Goal: Task Accomplishment & Management: Complete application form

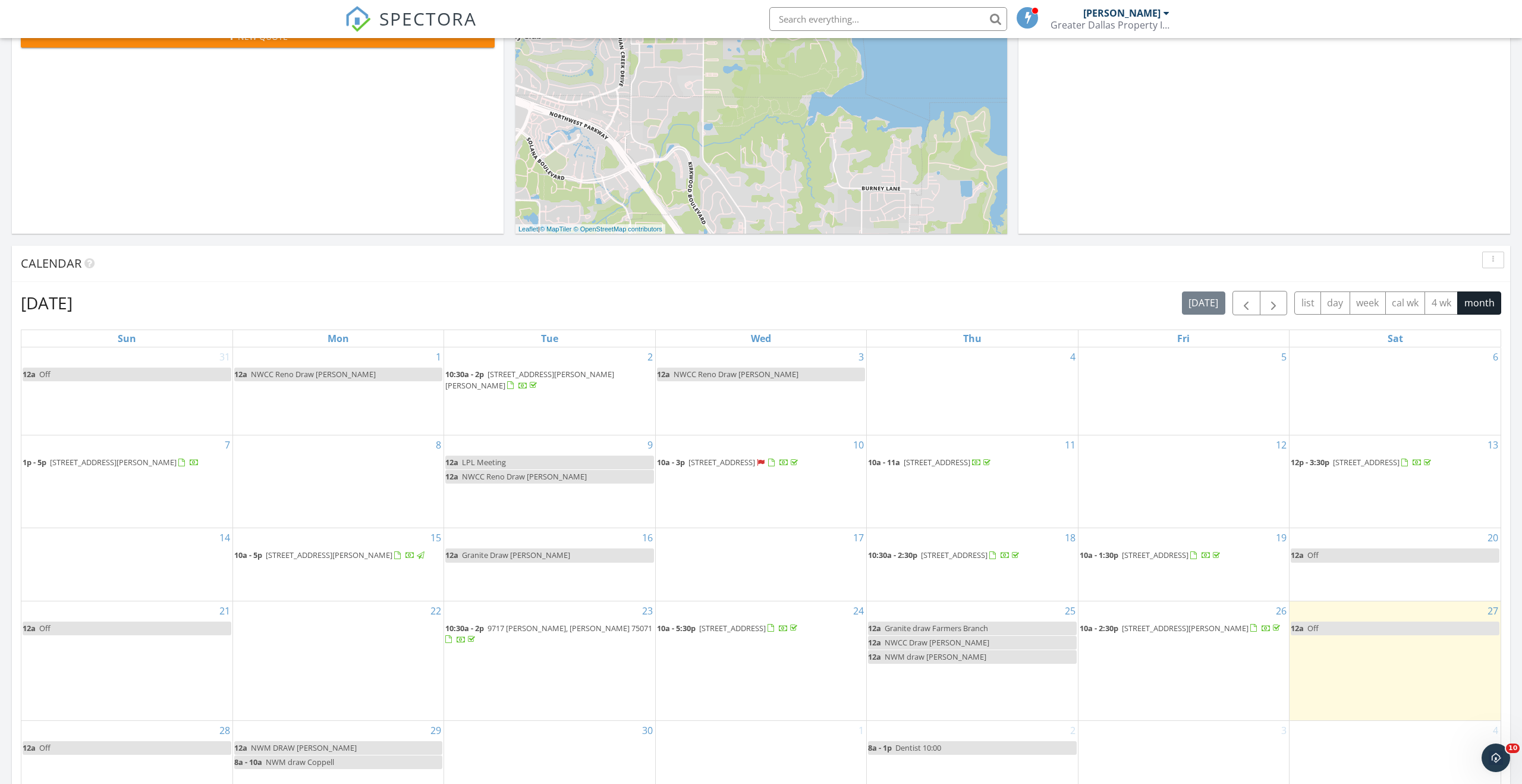
scroll to position [180, 0]
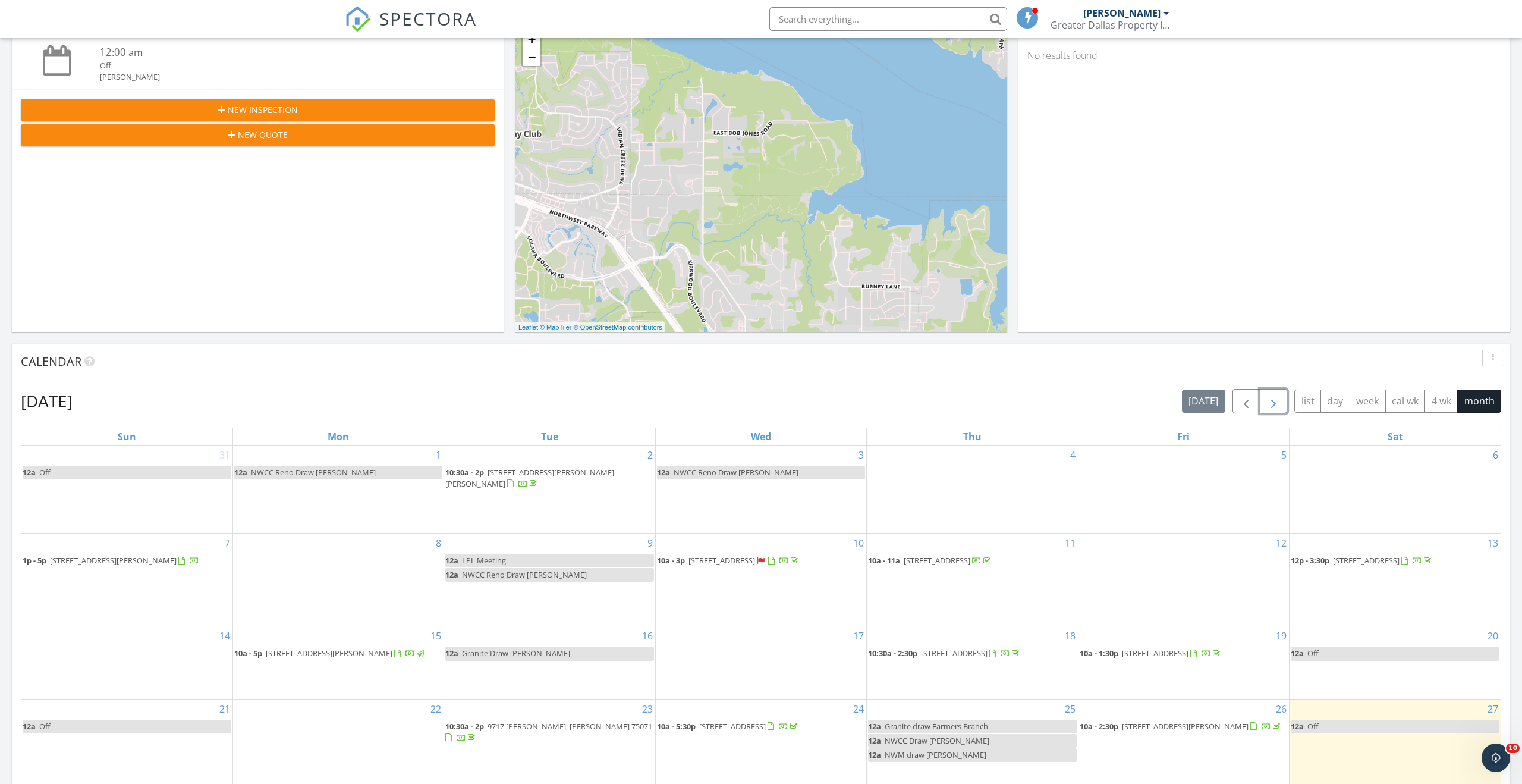
click at [1275, 406] on span "button" at bounding box center [1274, 402] width 14 height 14
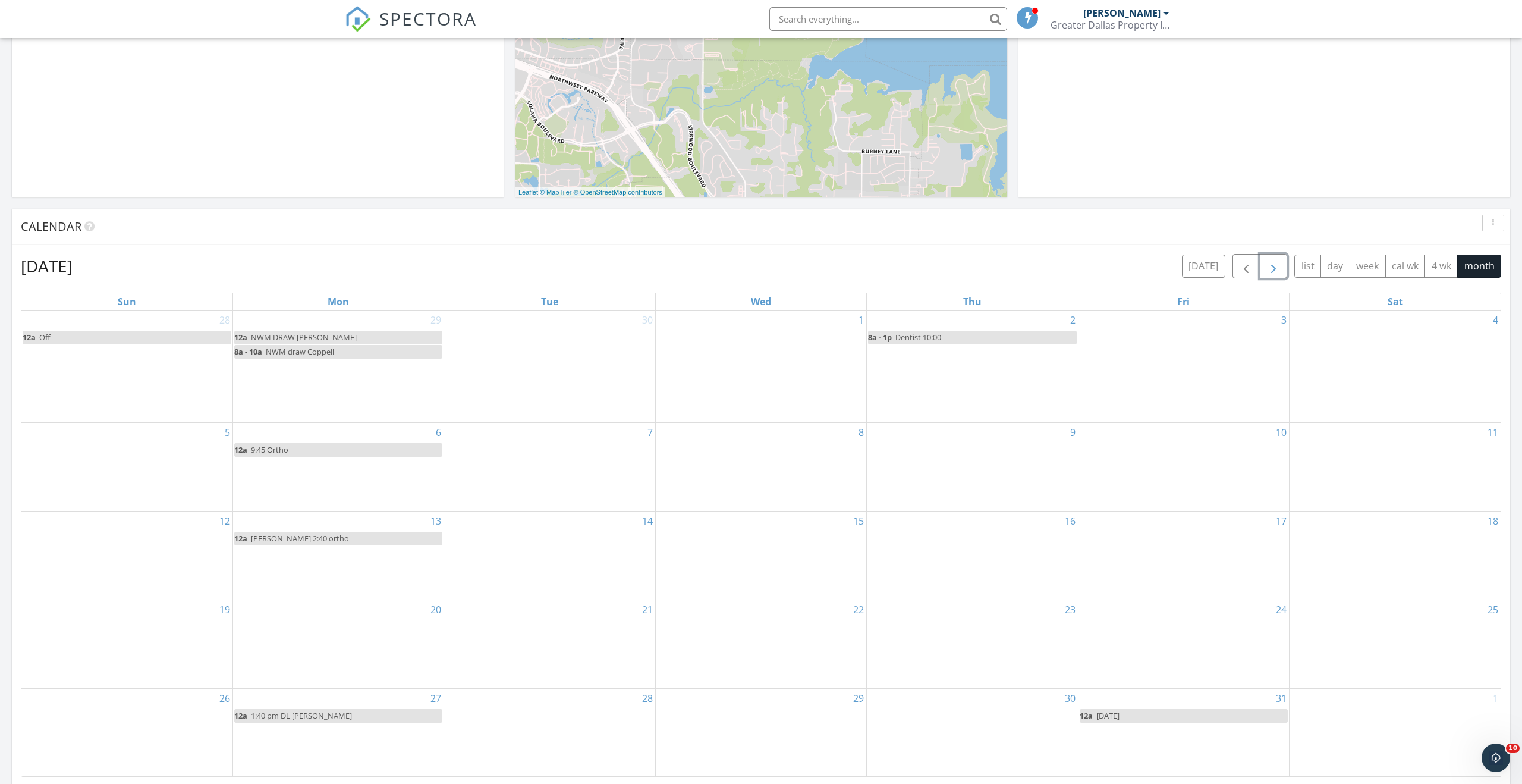
scroll to position [317, 0]
click at [1168, 366] on div "3" at bounding box center [1184, 363] width 211 height 112
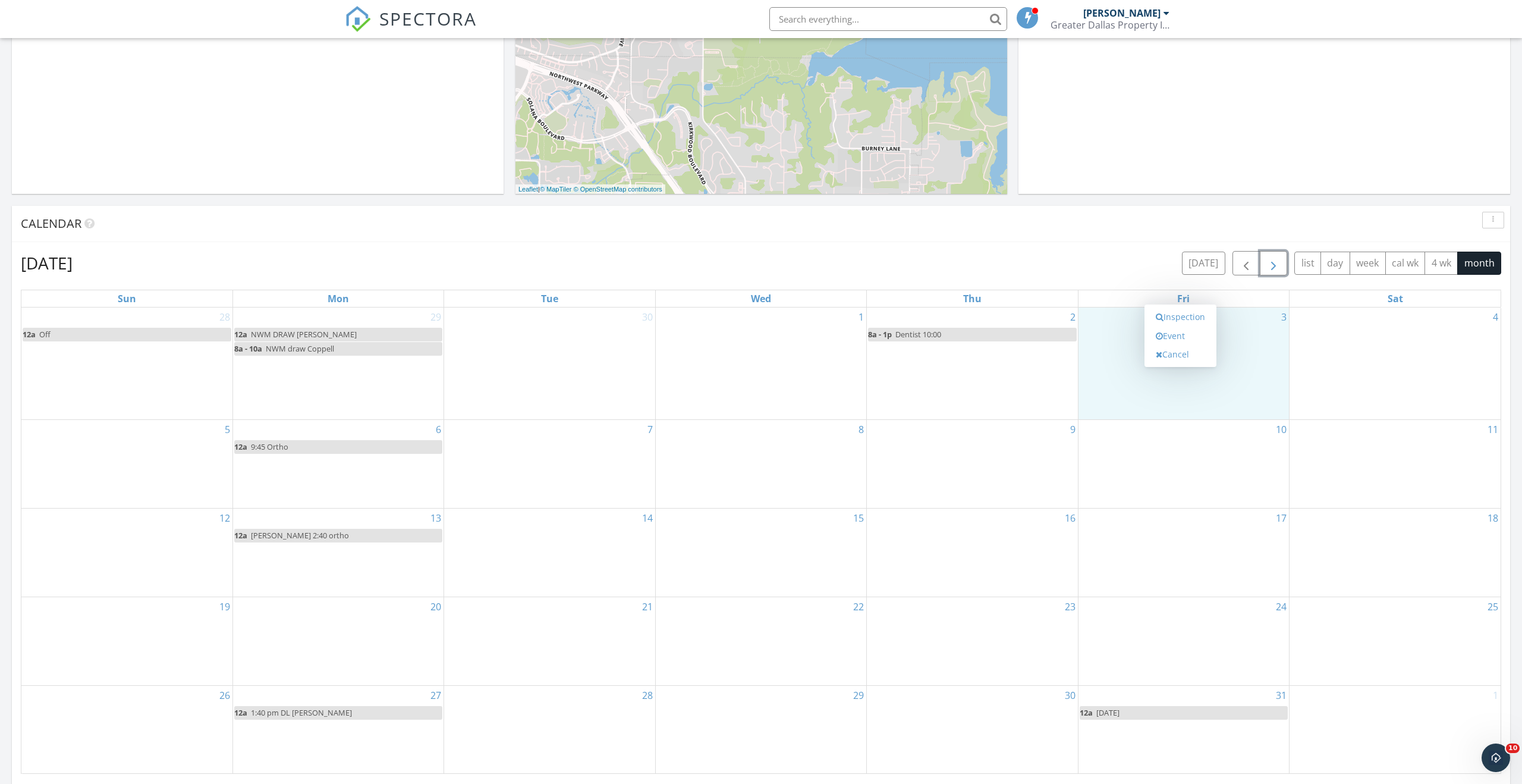
scroll to position [318, 0]
click at [1189, 310] on link "Inspection" at bounding box center [1180, 312] width 61 height 19
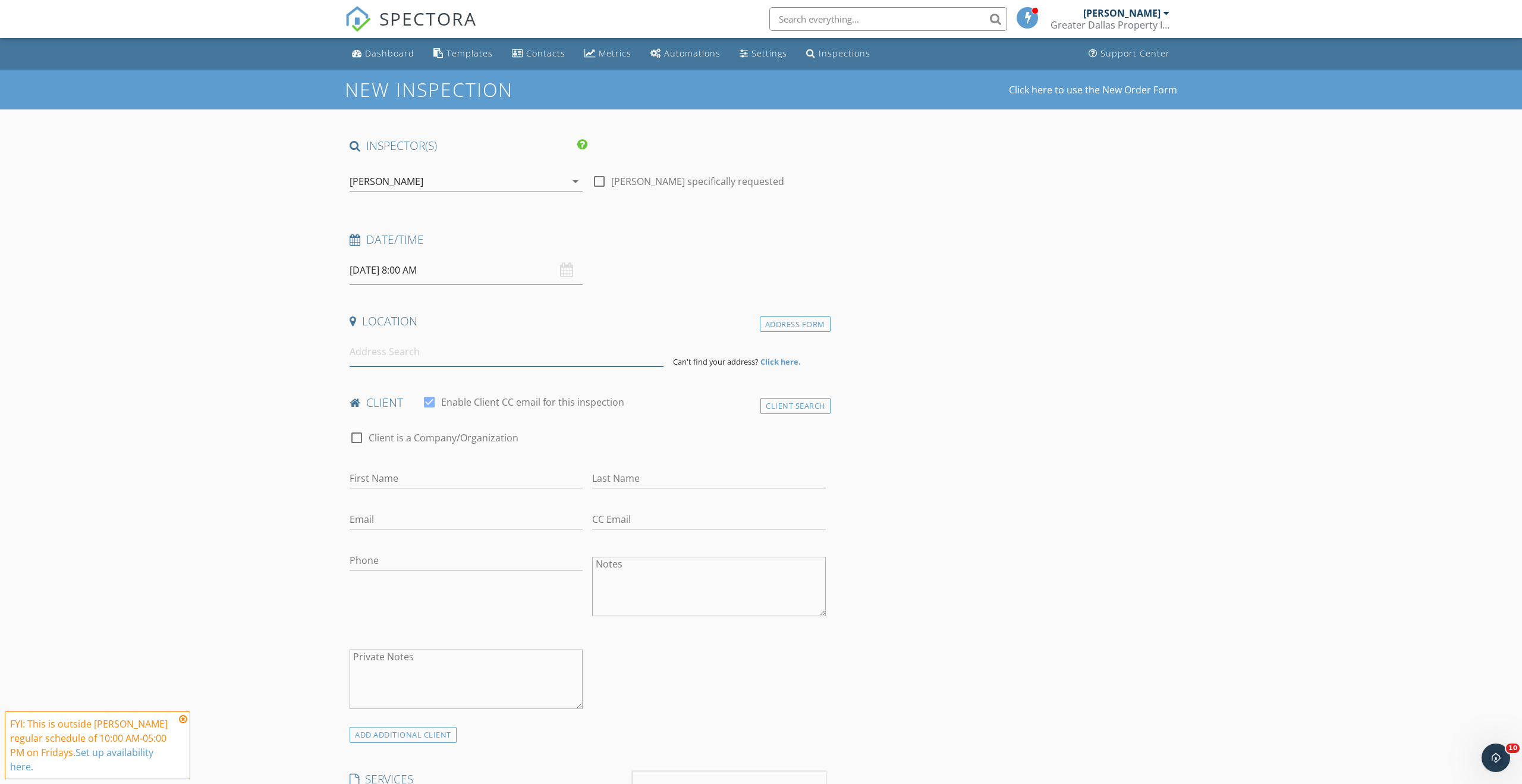
click at [404, 358] on input at bounding box center [507, 351] width 314 height 29
type input "805 Lost Woods Way, McKinney, TX, USA"
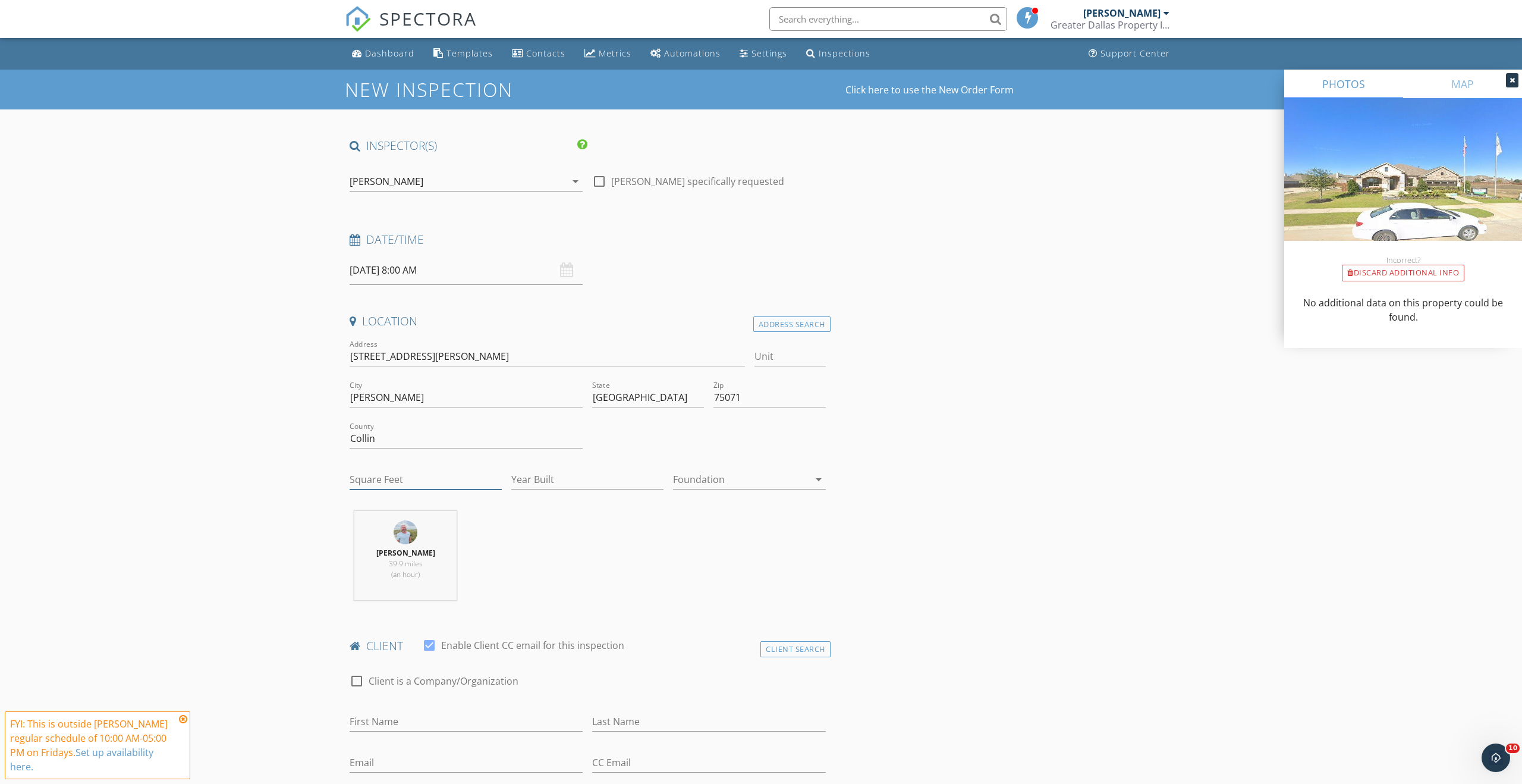
click at [476, 479] on input "Square Feet" at bounding box center [425, 479] width 152 height 20
type input "2720"
click at [587, 485] on input "Year Built" at bounding box center [587, 479] width 152 height 20
type input "2025"
click at [749, 483] on div at bounding box center [741, 479] width 136 height 19
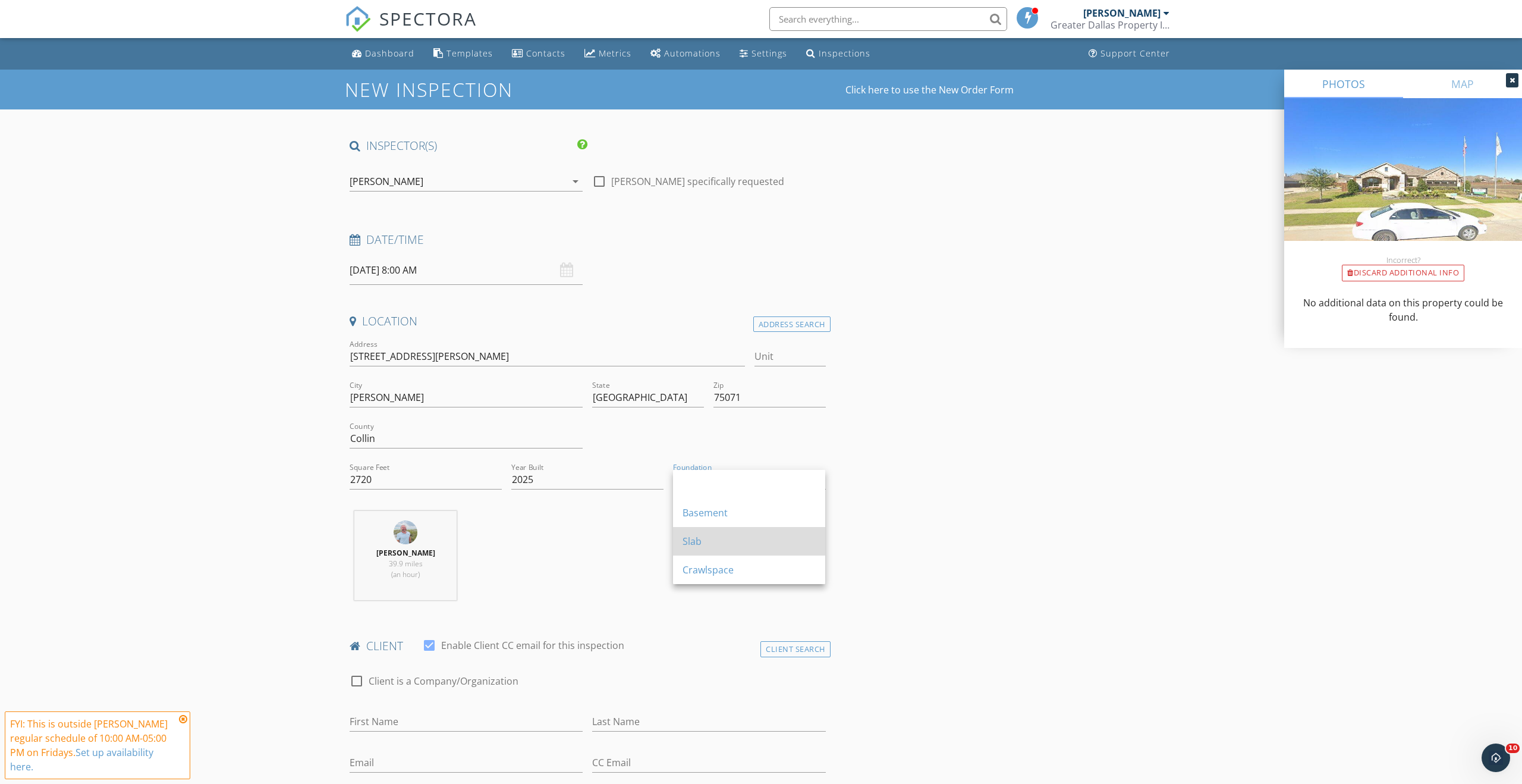
click at [726, 545] on div "Slab" at bounding box center [750, 541] width 134 height 14
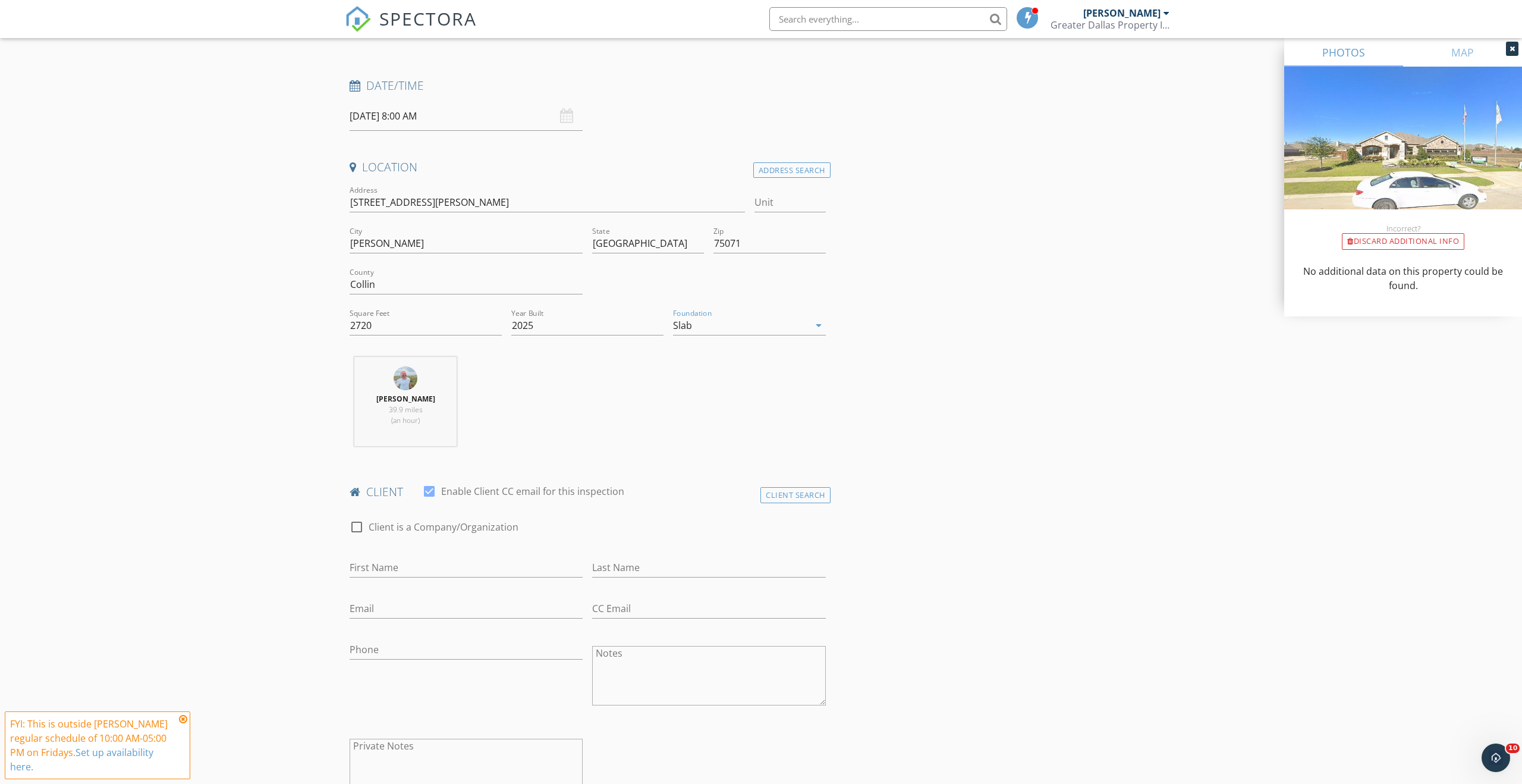
scroll to position [281, 0]
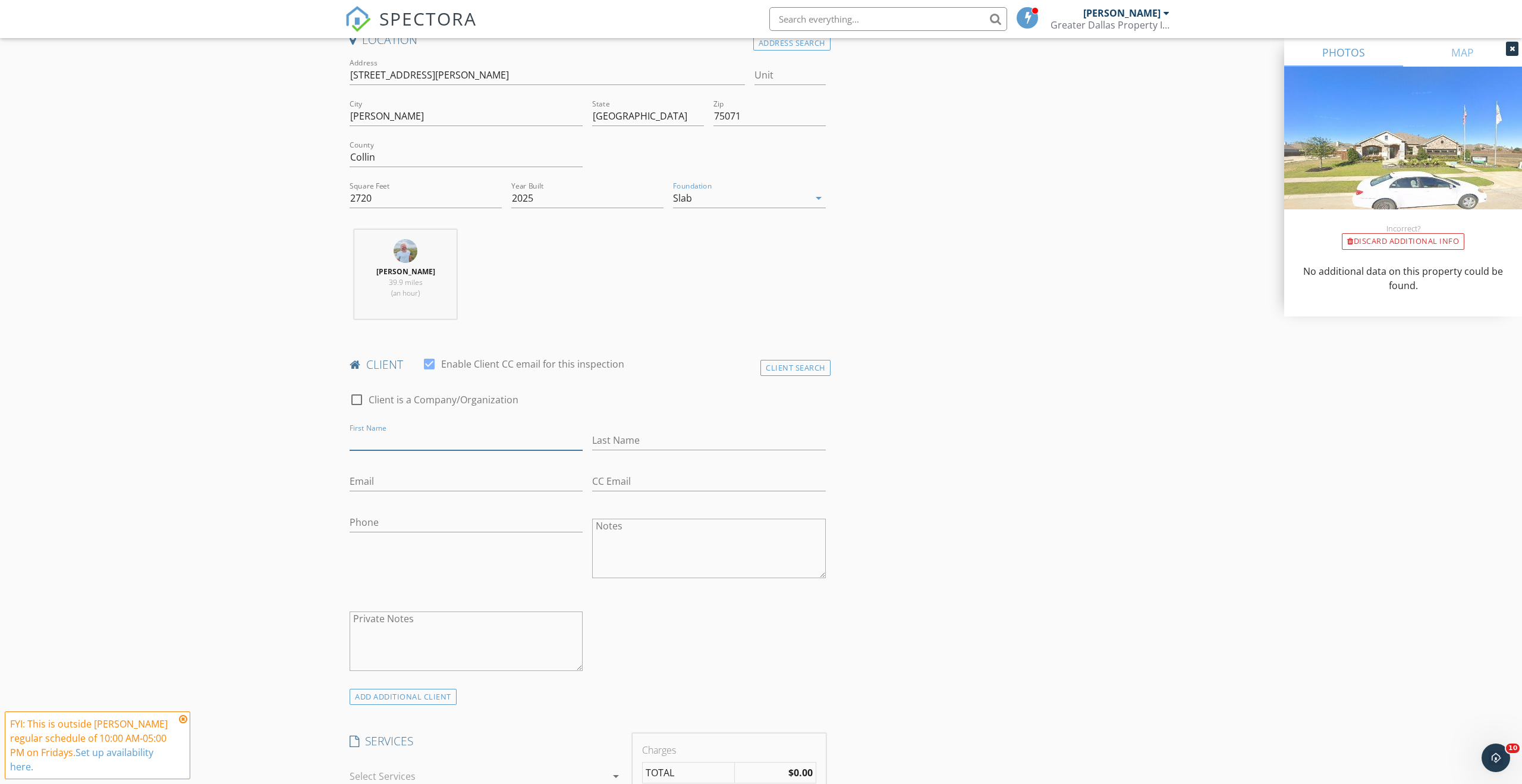
click at [400, 444] on input "First Name" at bounding box center [466, 440] width 233 height 20
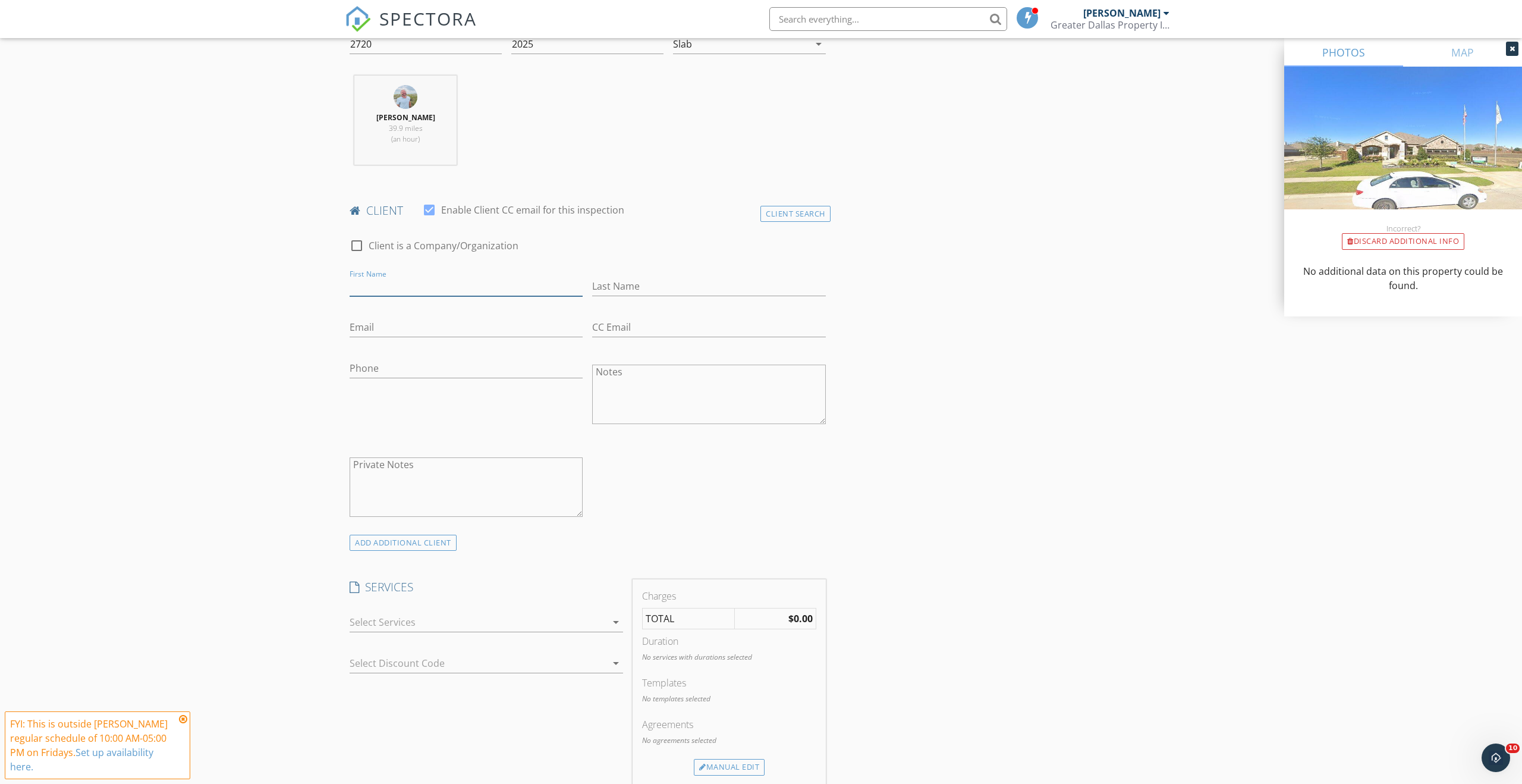
scroll to position [450, 0]
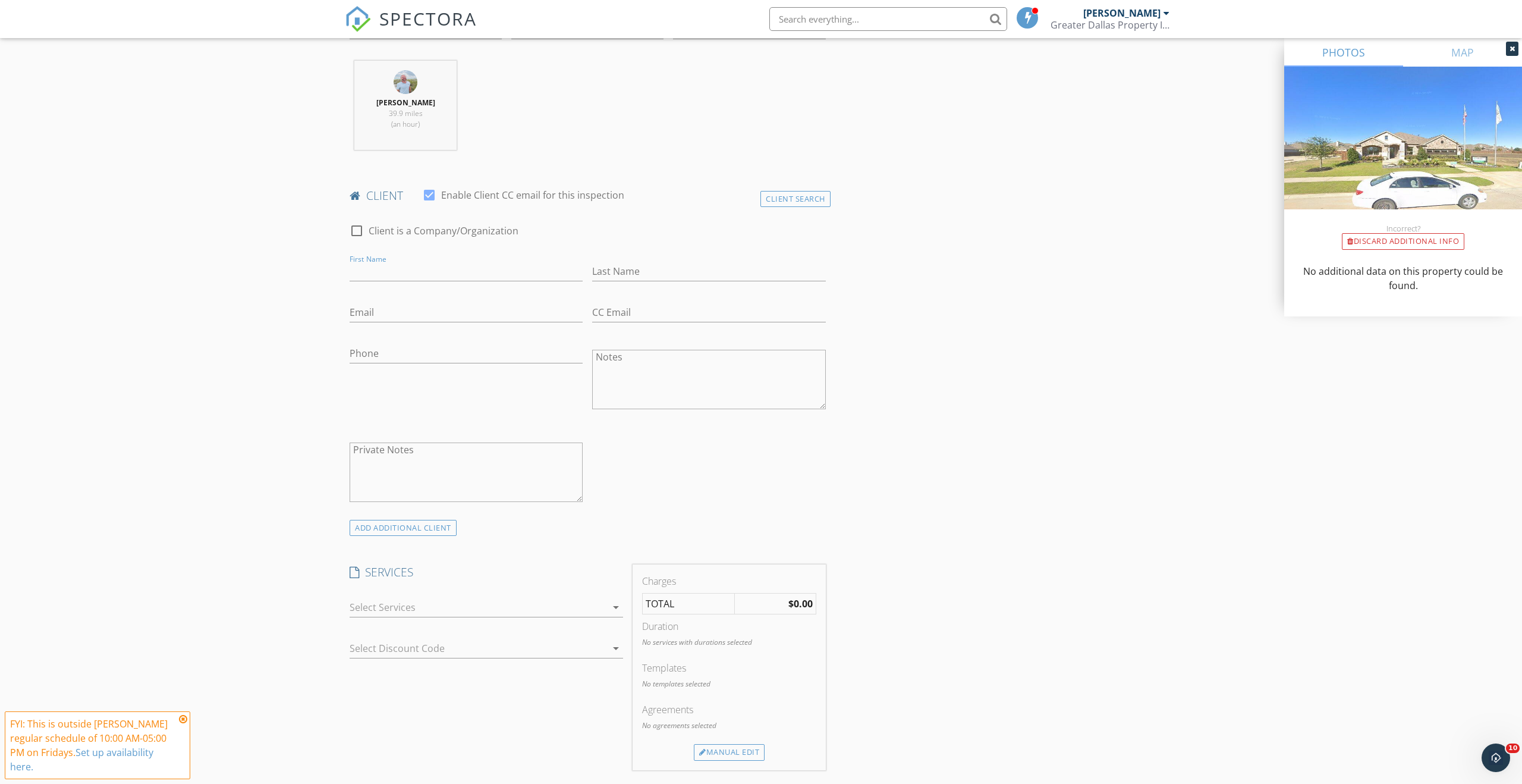
click at [615, 612] on icon "arrow_drop_down" at bounding box center [616, 607] width 14 height 14
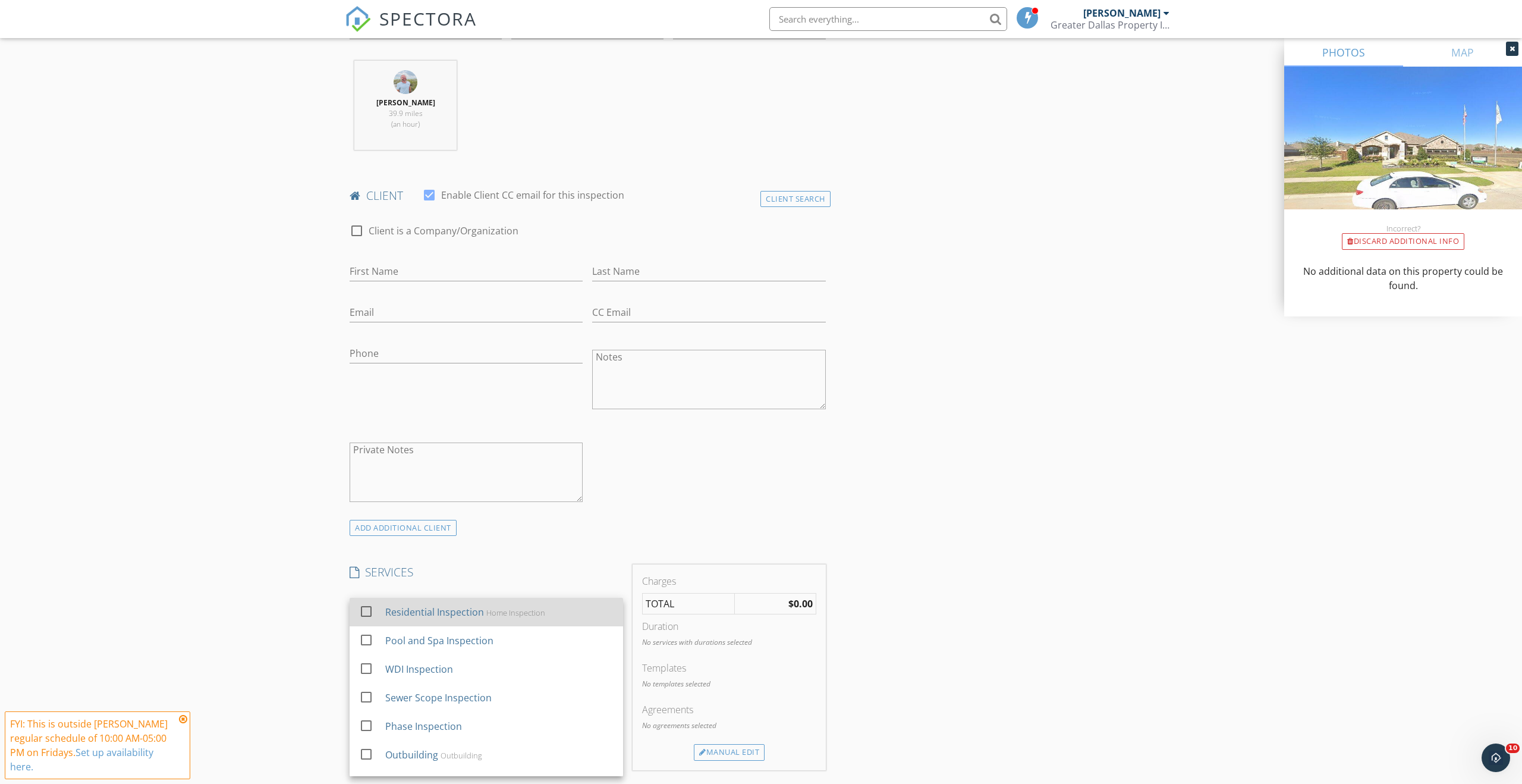
click at [364, 611] on div at bounding box center [366, 611] width 20 height 20
click at [281, 544] on div "New Inspection Click here to use the New Order Form INSPECTOR(S) check_box Adam…" at bounding box center [761, 651] width 1522 height 2064
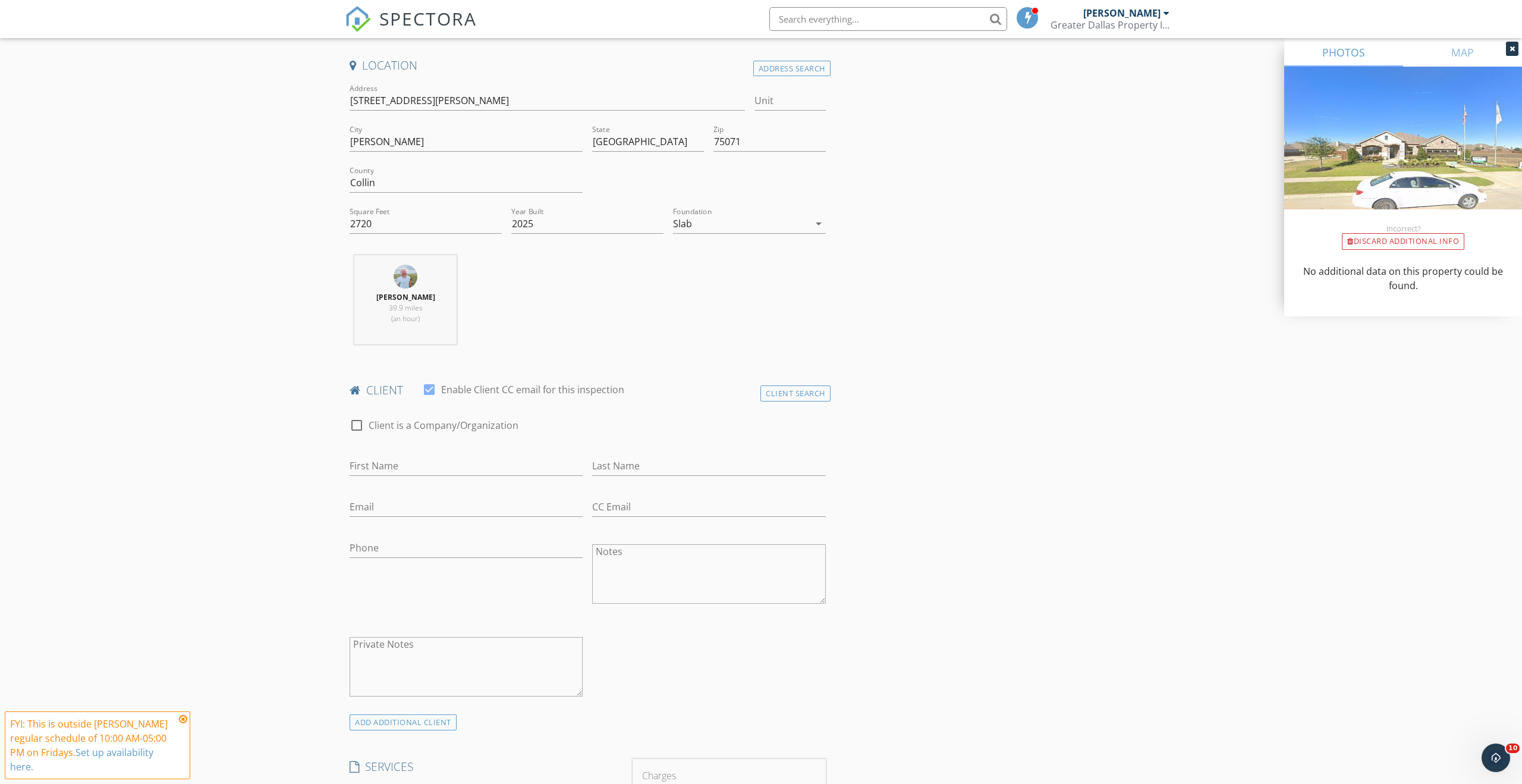
scroll to position [184, 0]
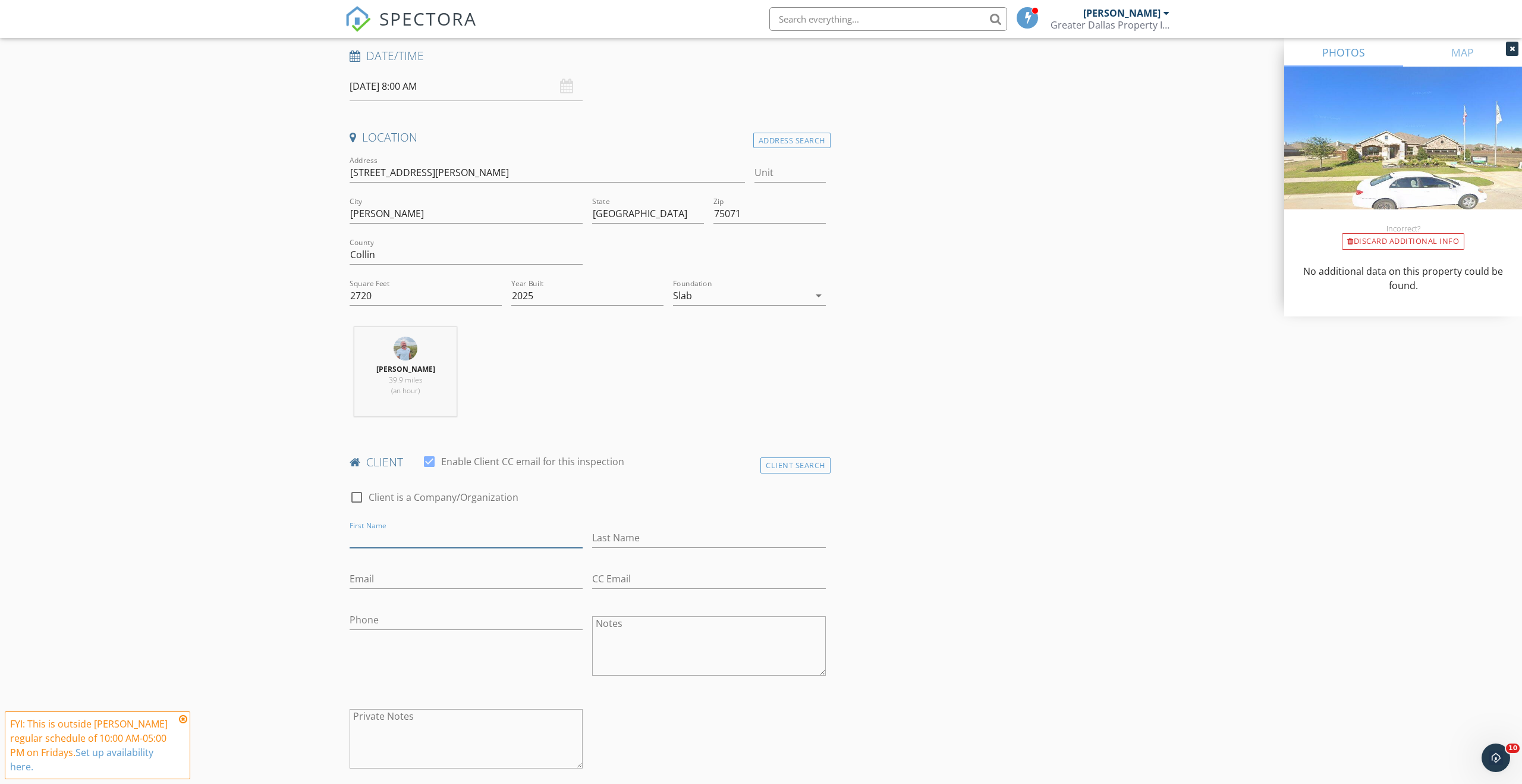
click at [452, 532] on input "First Name" at bounding box center [466, 538] width 233 height 20
type input "[PERSON_NAME]"
type input "Conn"
click at [464, 586] on input "Email" at bounding box center [466, 579] width 233 height 20
type input "srlconn@sbcglobal.net"
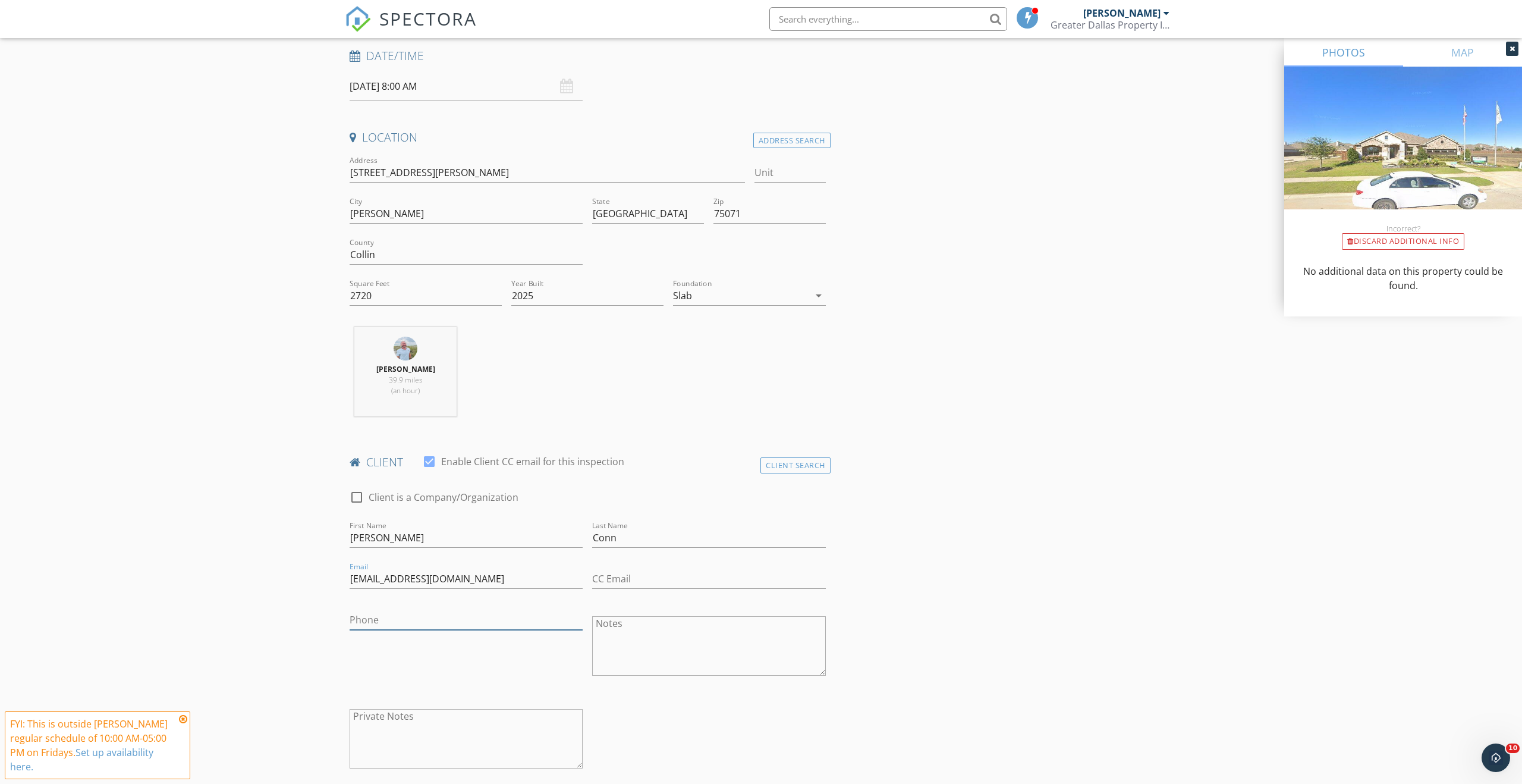
click at [454, 623] on input "Phone" at bounding box center [466, 619] width 233 height 20
type input "817-901-6571"
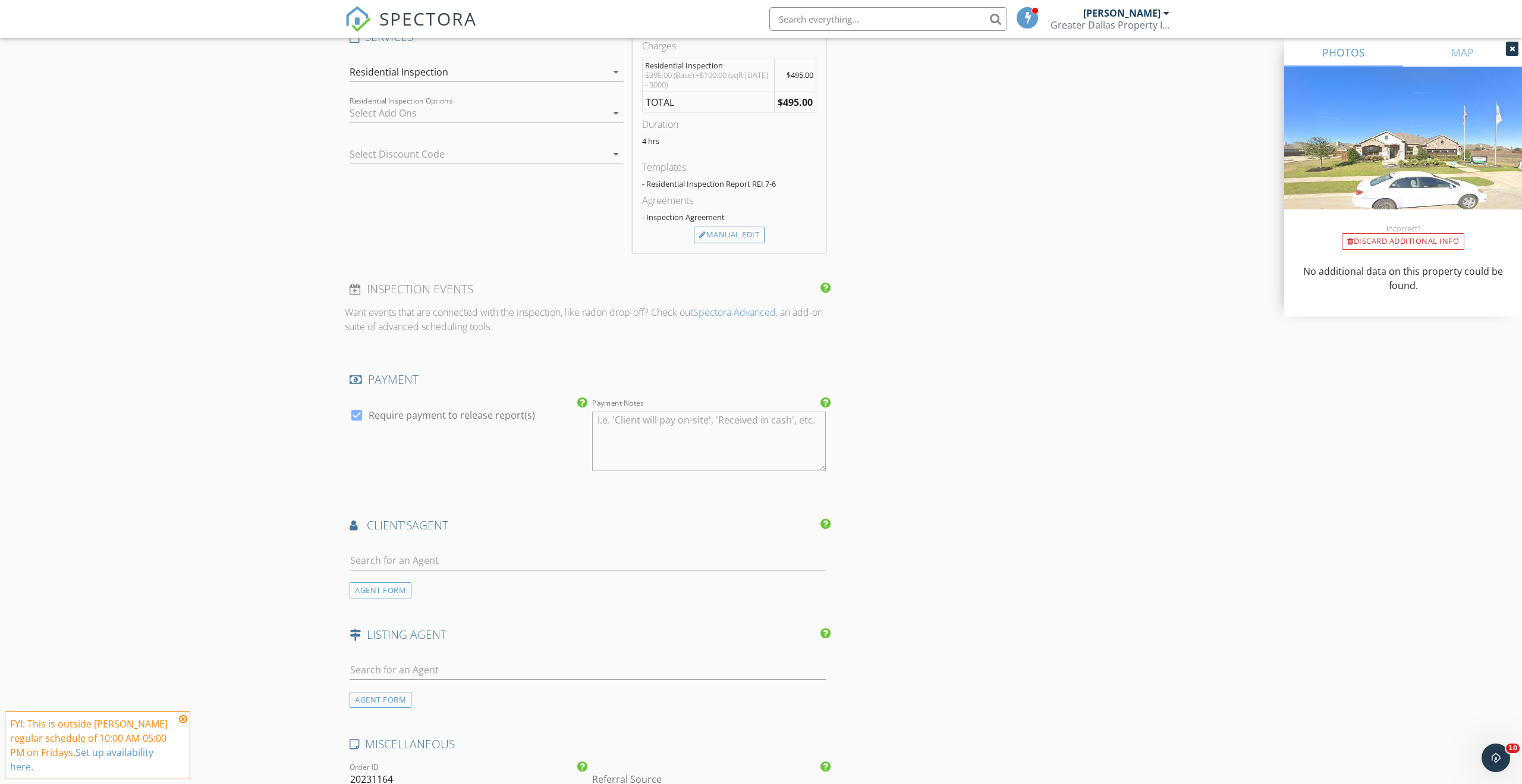
scroll to position [1004, 0]
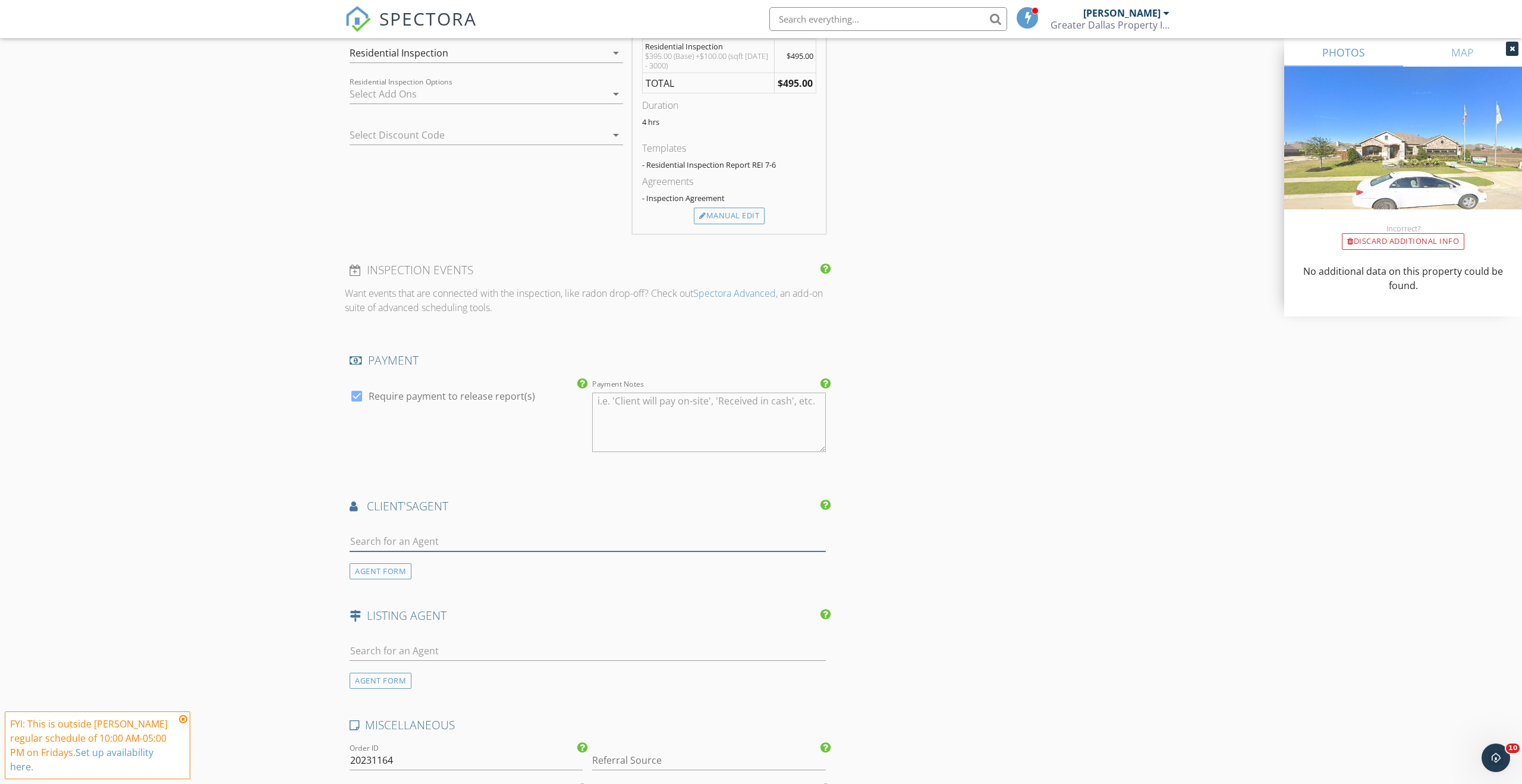
click at [390, 542] on input "text" at bounding box center [588, 541] width 476 height 20
type input "bill"
click at [379, 567] on div "Bill Anderson Ebby Halliday" at bounding box center [406, 567] width 103 height 24
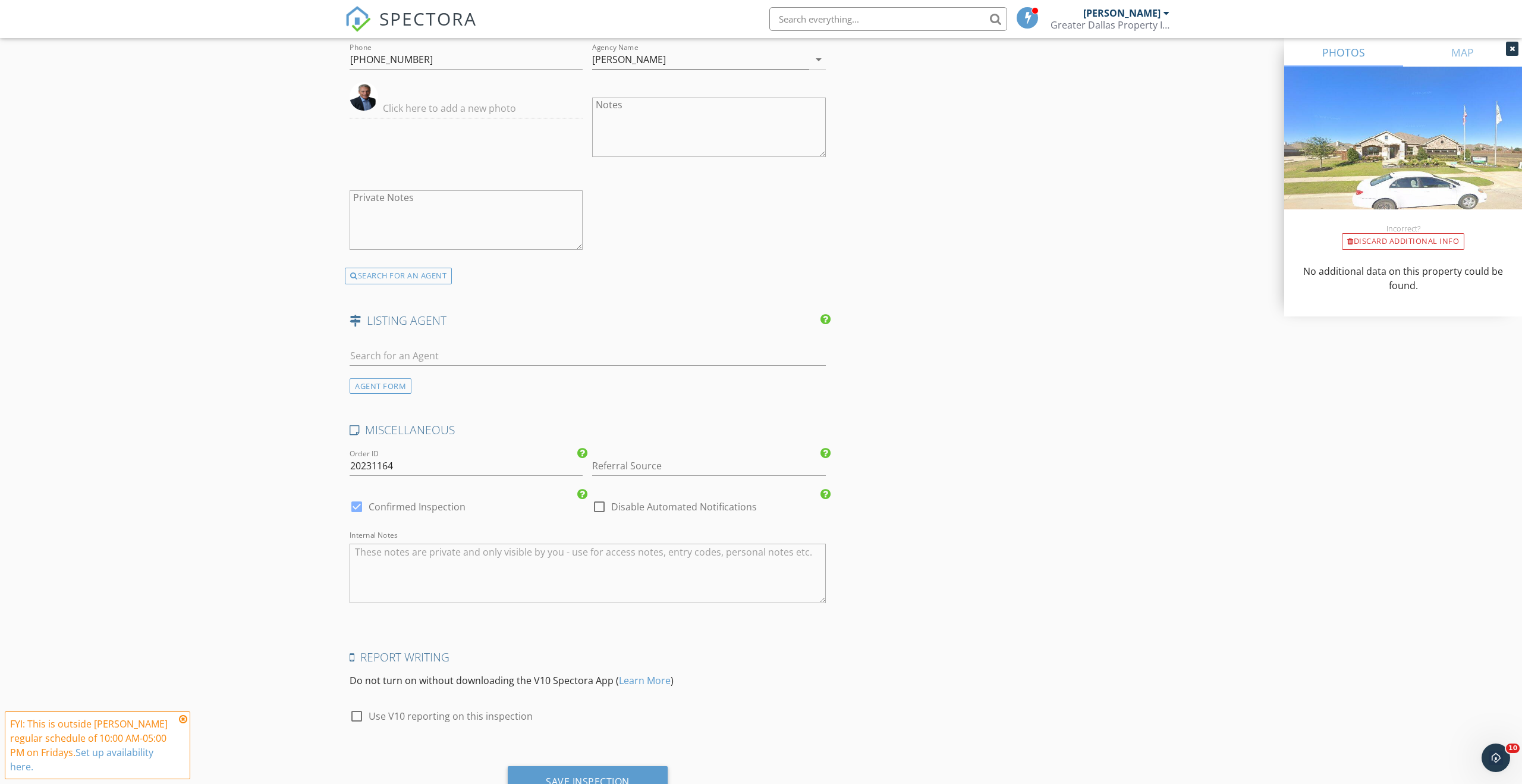
scroll to position [1620, 0]
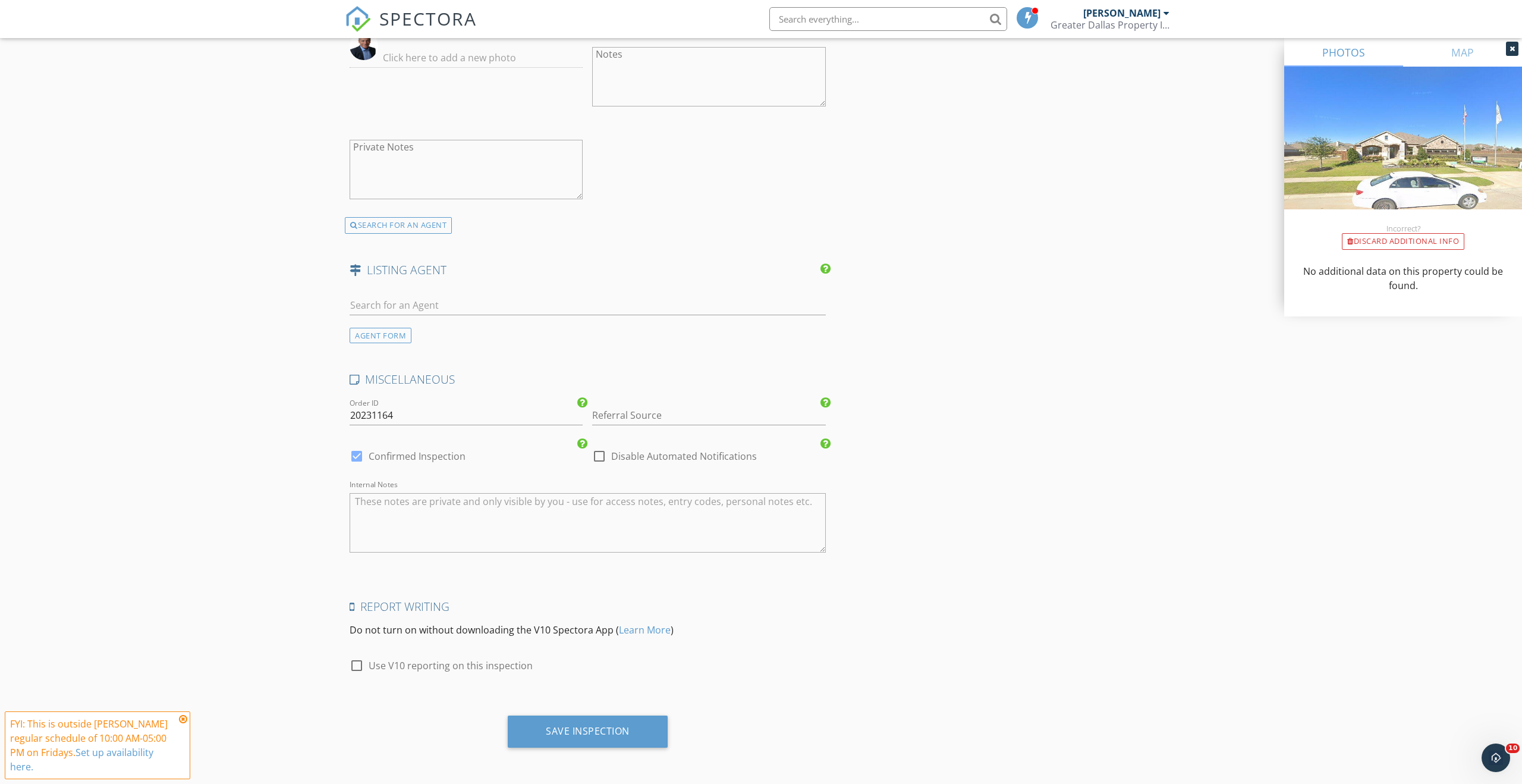
click at [355, 663] on div at bounding box center [356, 665] width 20 height 20
checkbox input "true"
click at [597, 736] on div "Save Inspection" at bounding box center [588, 732] width 160 height 32
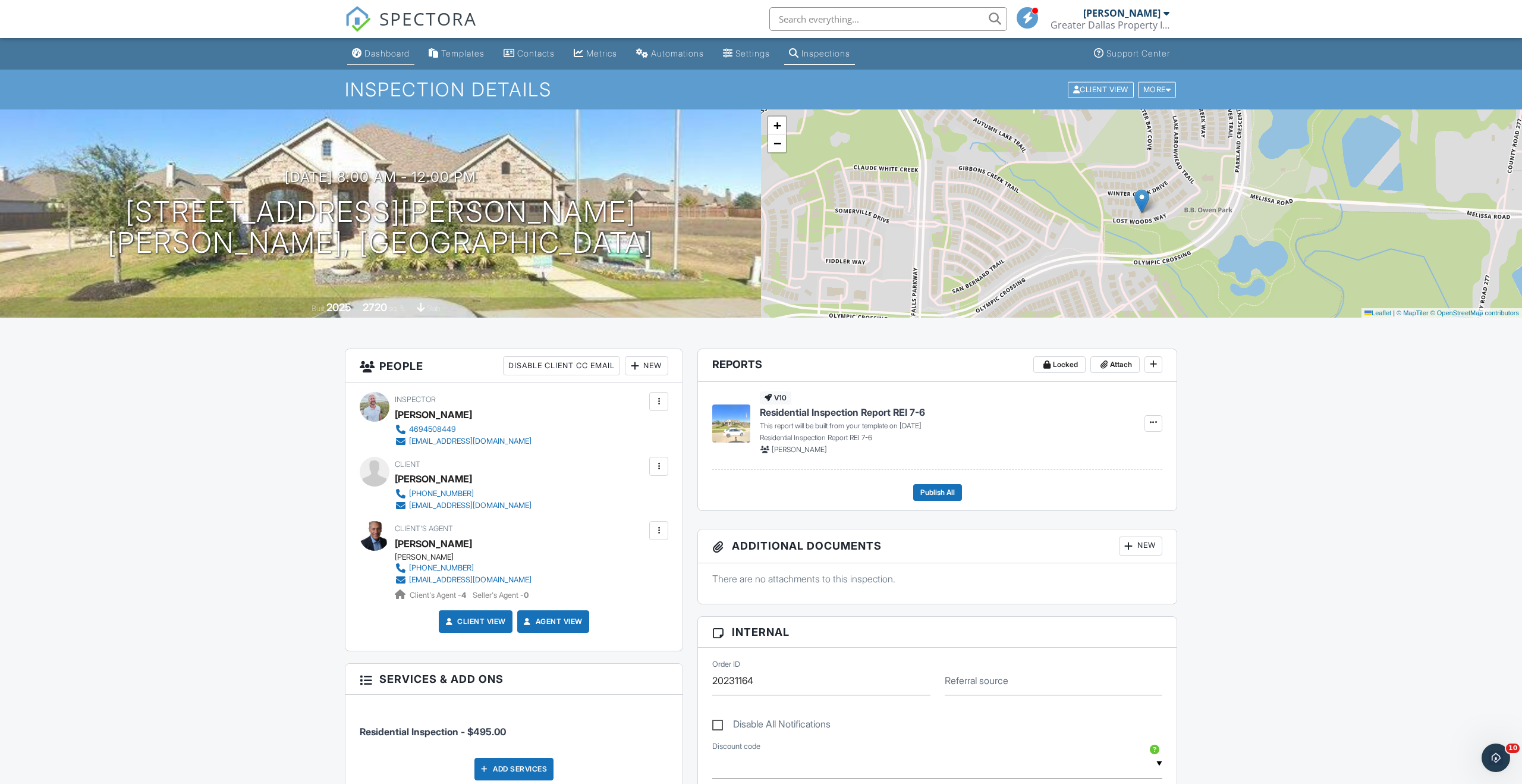
click at [374, 53] on div "Dashboard" at bounding box center [386, 53] width 45 height 10
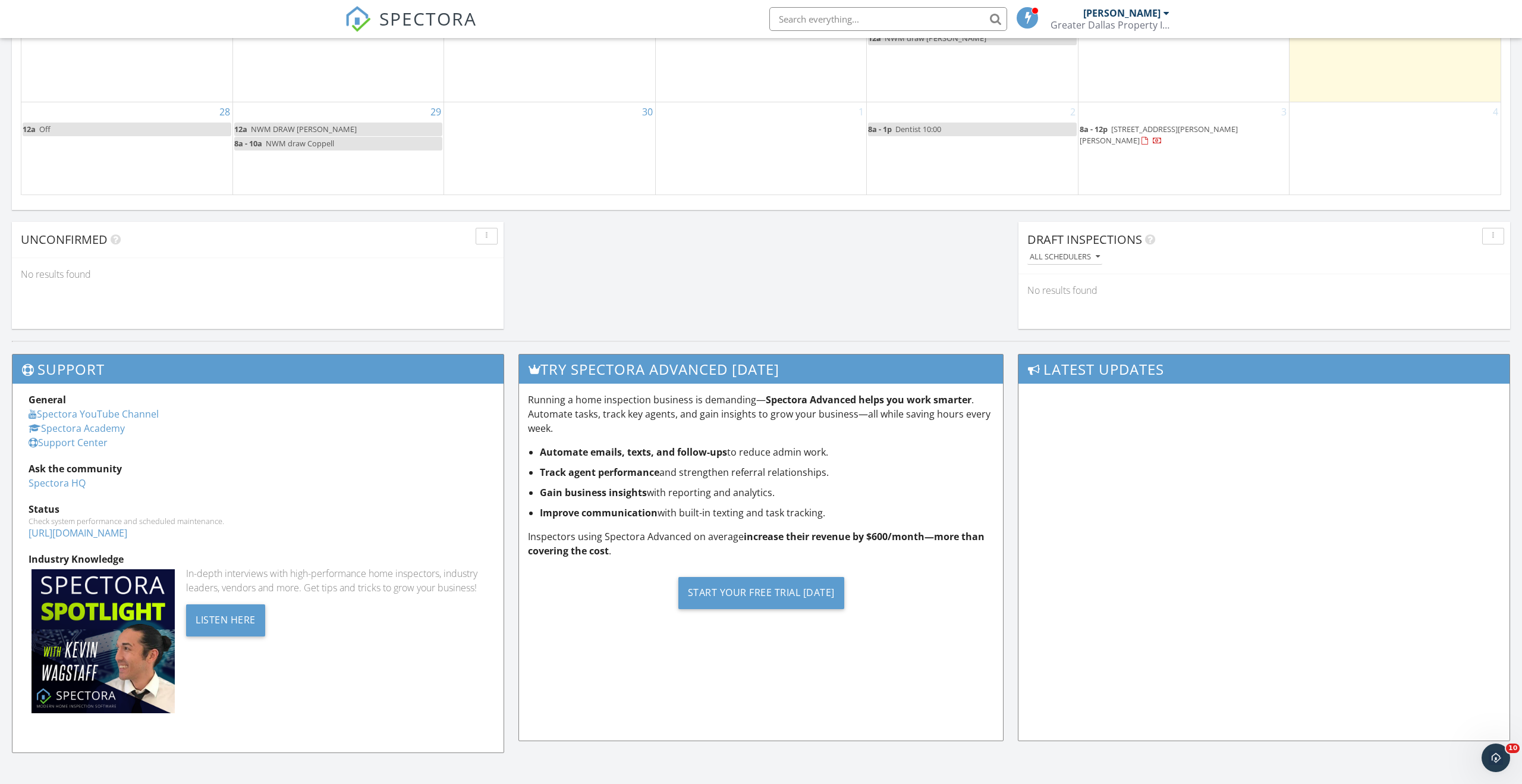
scroll to position [901, 0]
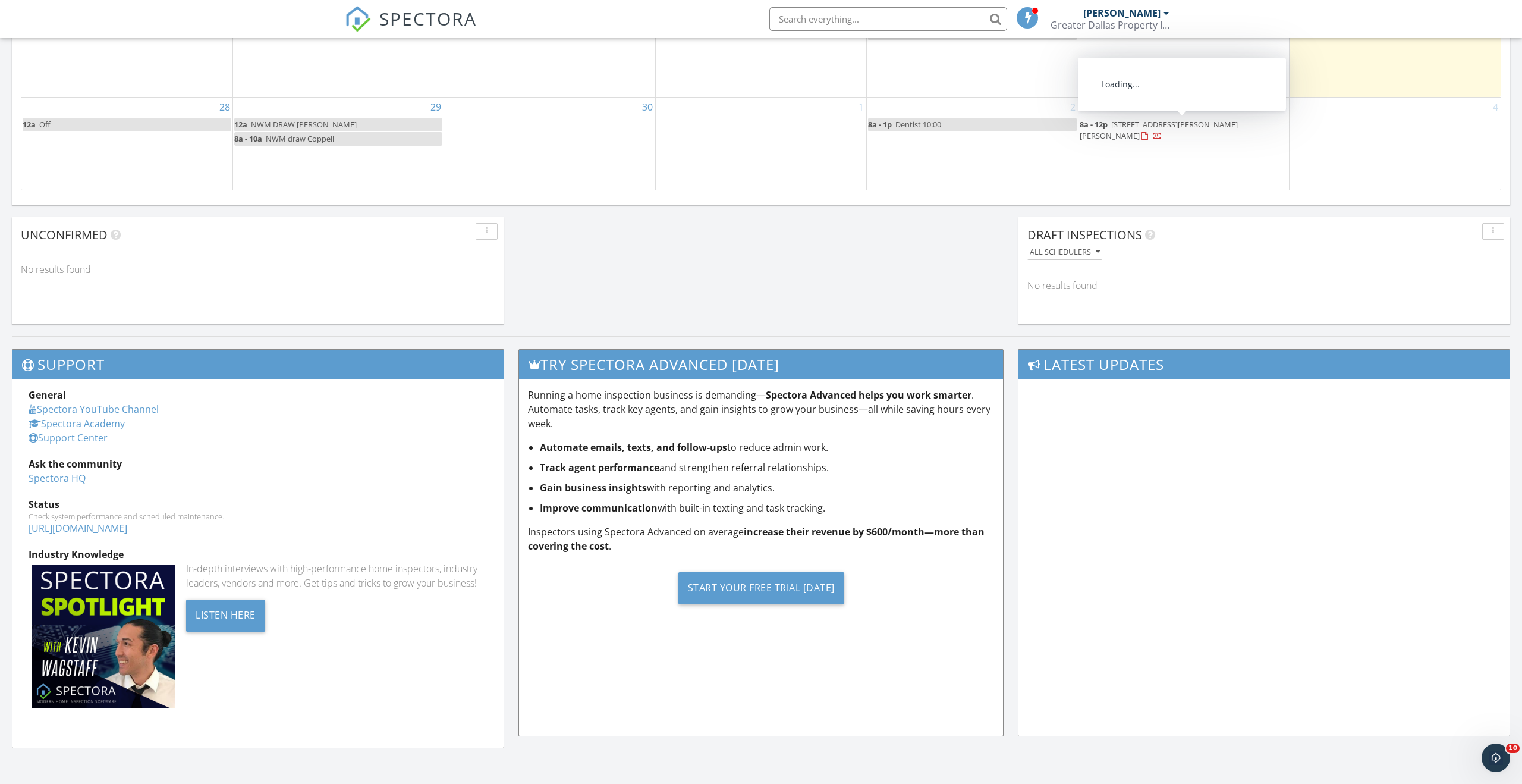
click at [1202, 125] on span "805 Lost Woods Way, McKinney 75071" at bounding box center [1159, 130] width 158 height 22
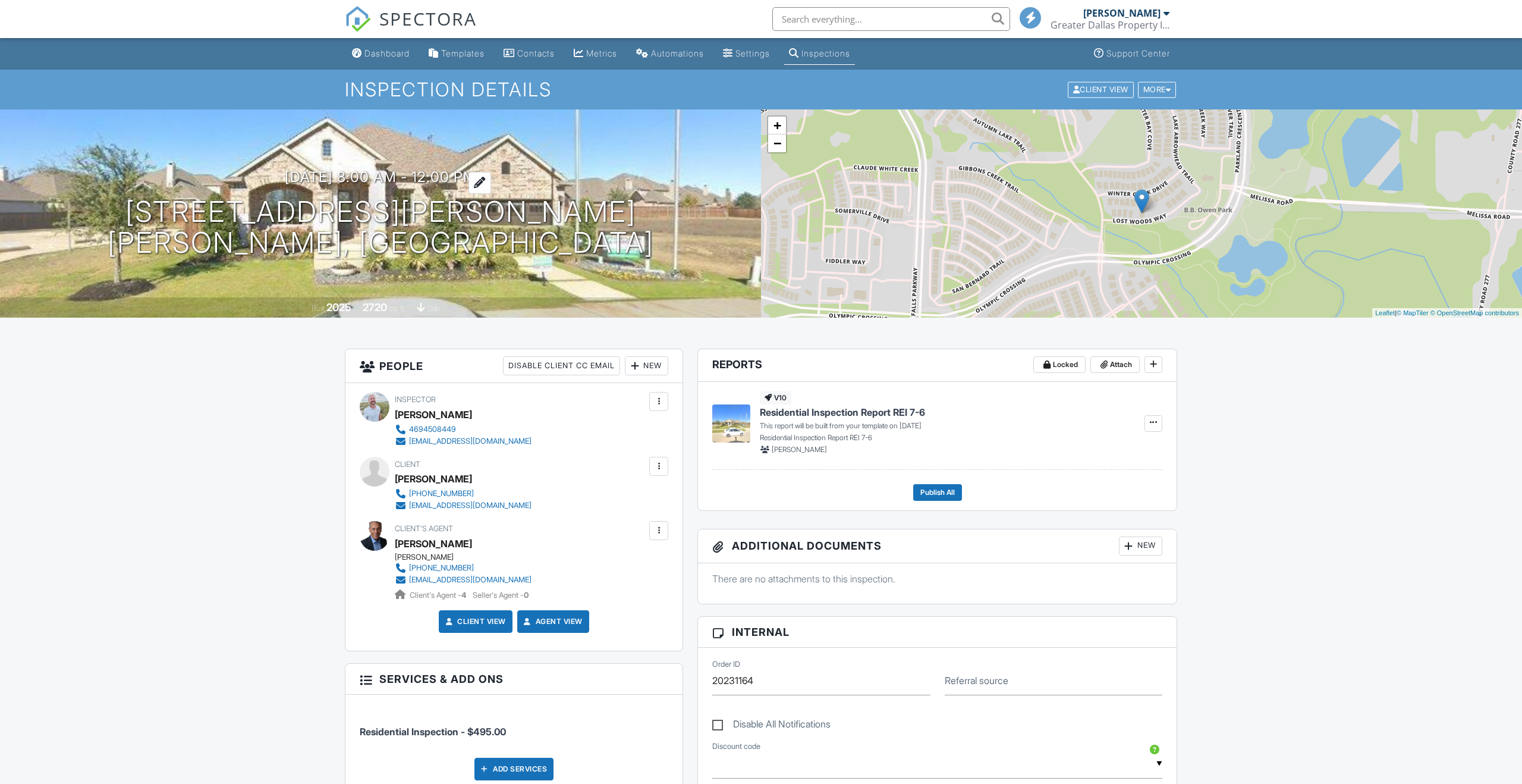
click at [418, 170] on h3 "[DATE] 8:00 am - 12:00 pm" at bounding box center [380, 177] width 192 height 16
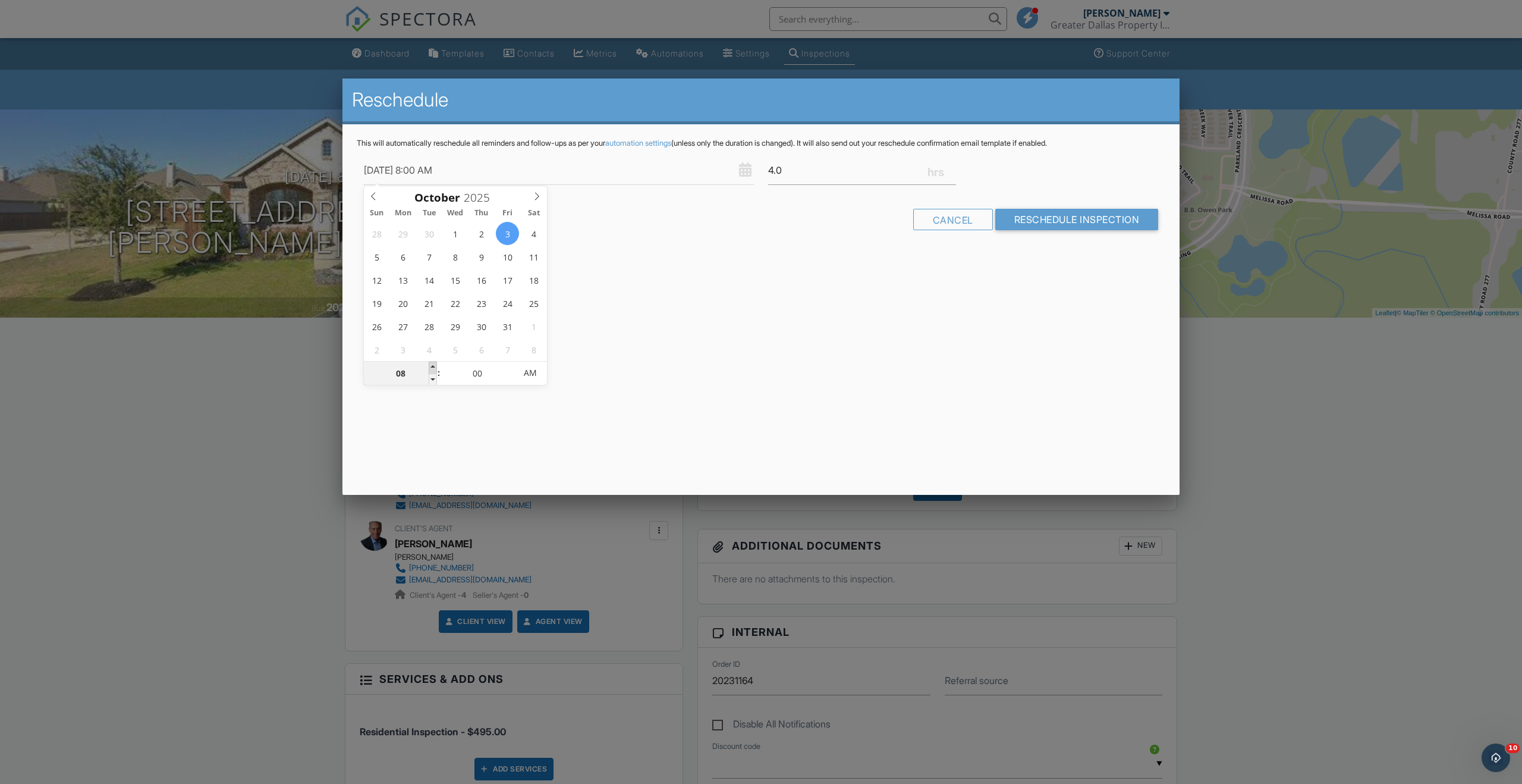
type input "[DATE] 9:00 AM"
type input "09"
click at [434, 367] on span at bounding box center [433, 367] width 8 height 12
type input "[DATE] 10:00 AM"
type input "10"
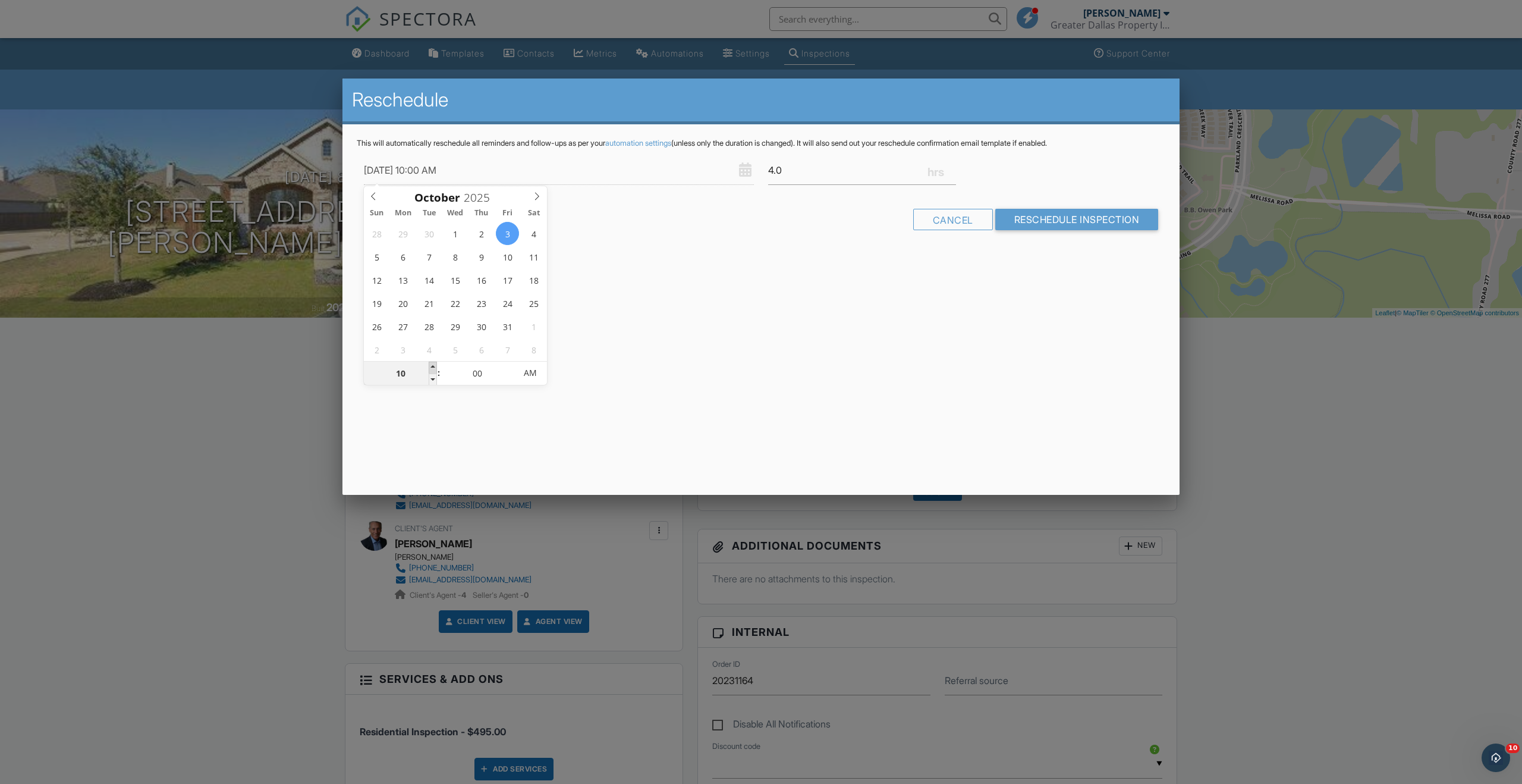
click at [434, 367] on span at bounding box center [433, 367] width 8 height 12
click at [1085, 219] on input "Reschedule Inspection" at bounding box center [1077, 219] width 164 height 21
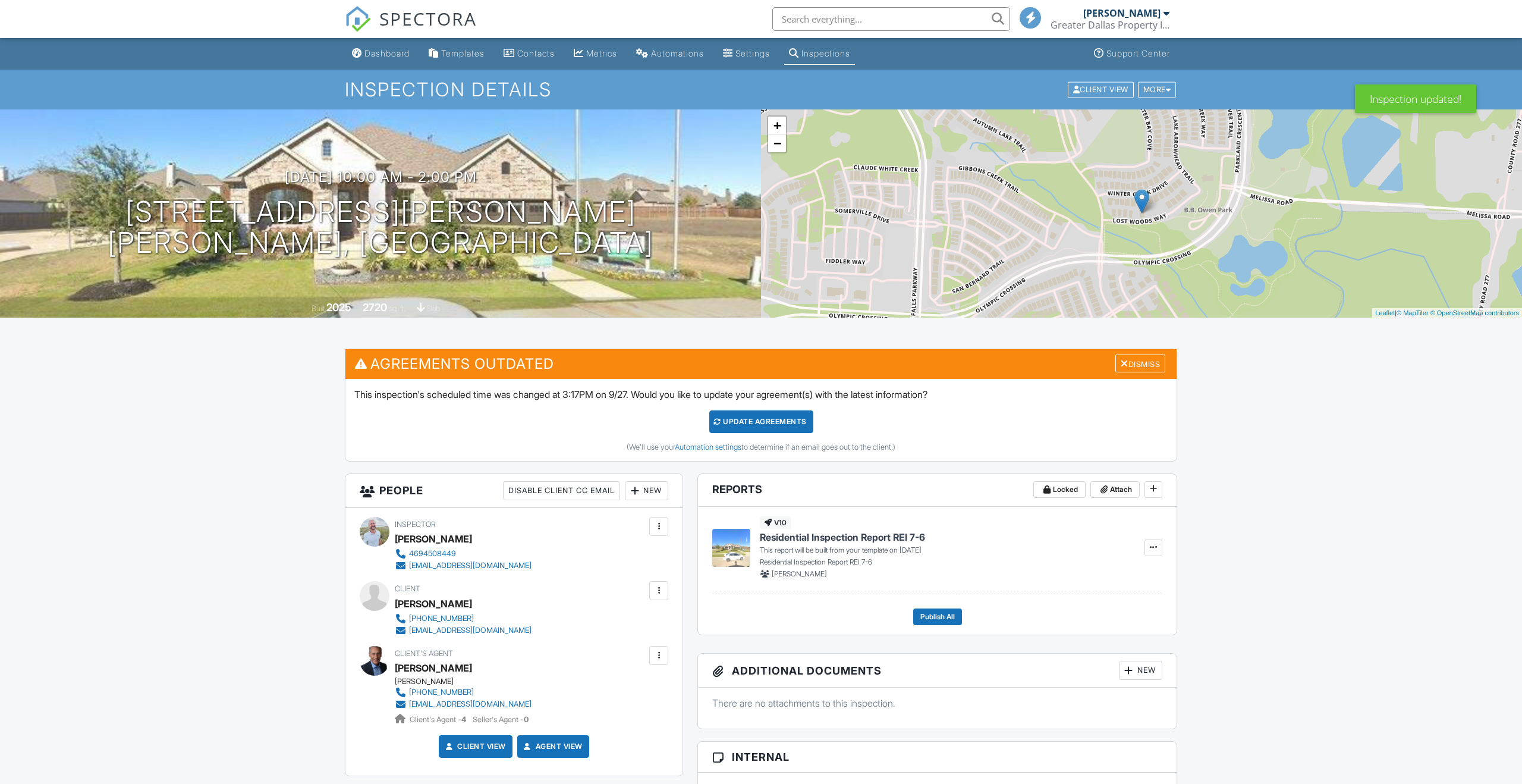
click at [772, 424] on div "Update Agreements" at bounding box center [761, 421] width 104 height 22
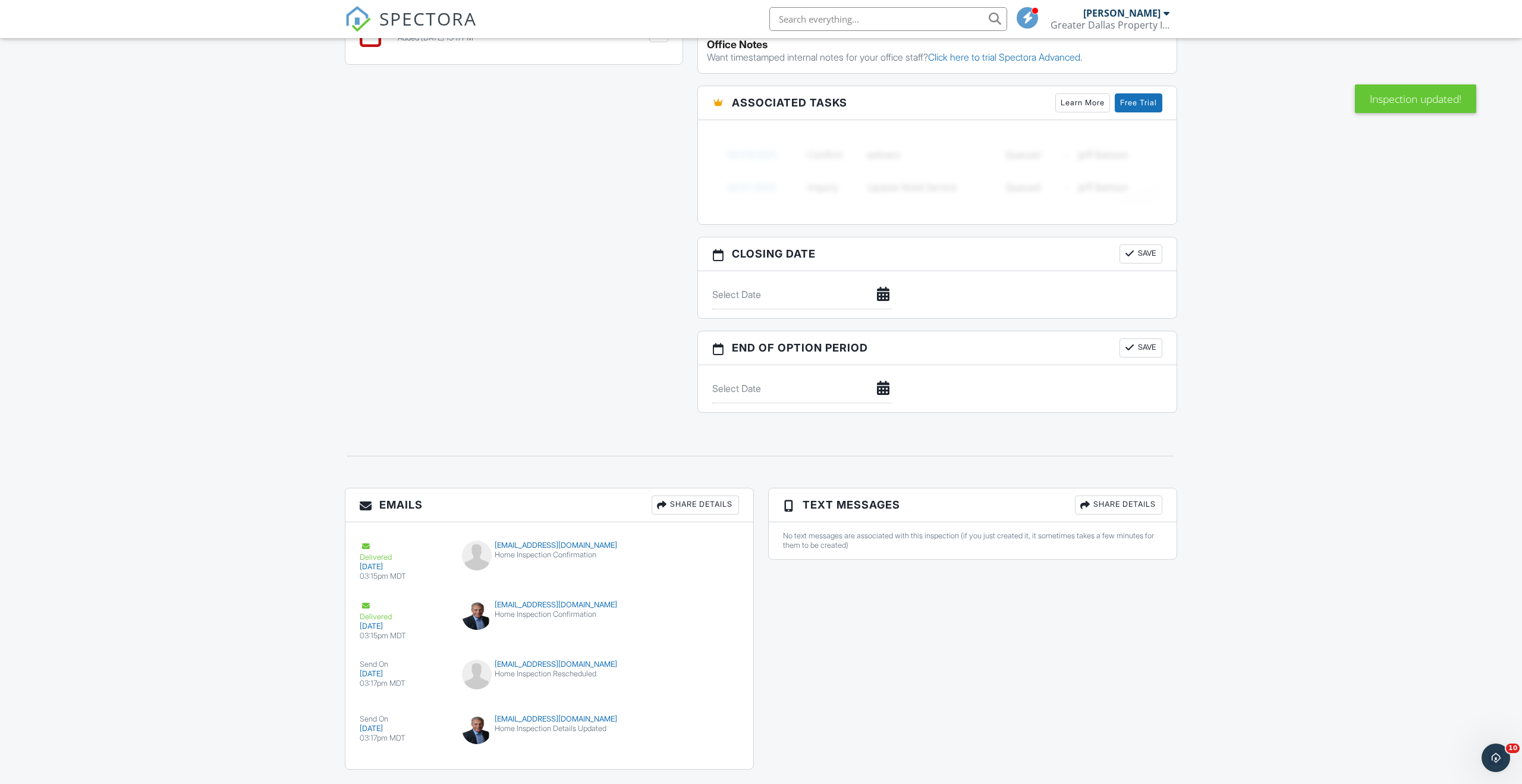
scroll to position [916, 0]
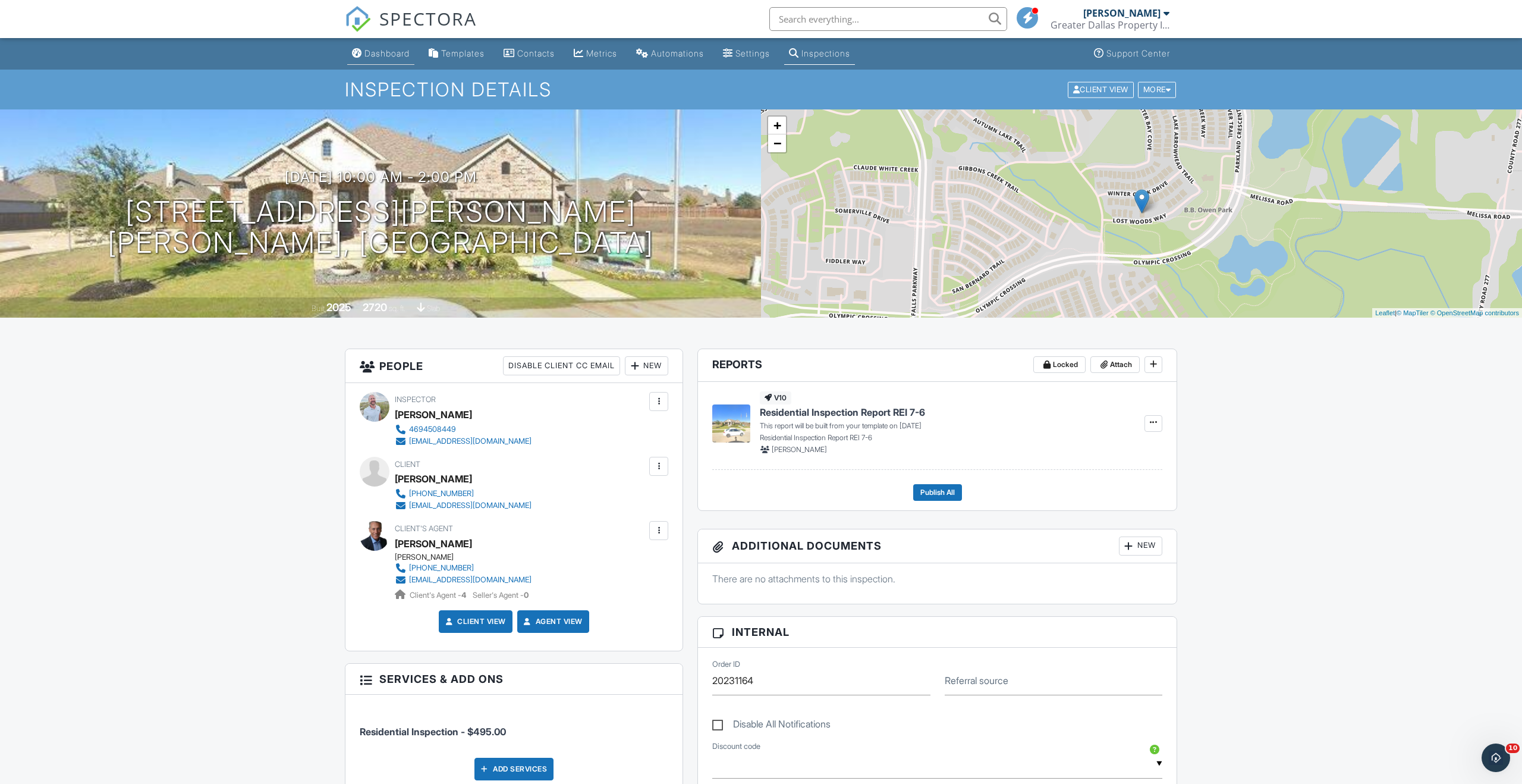
click at [388, 53] on div "Dashboard" at bounding box center [386, 53] width 45 height 10
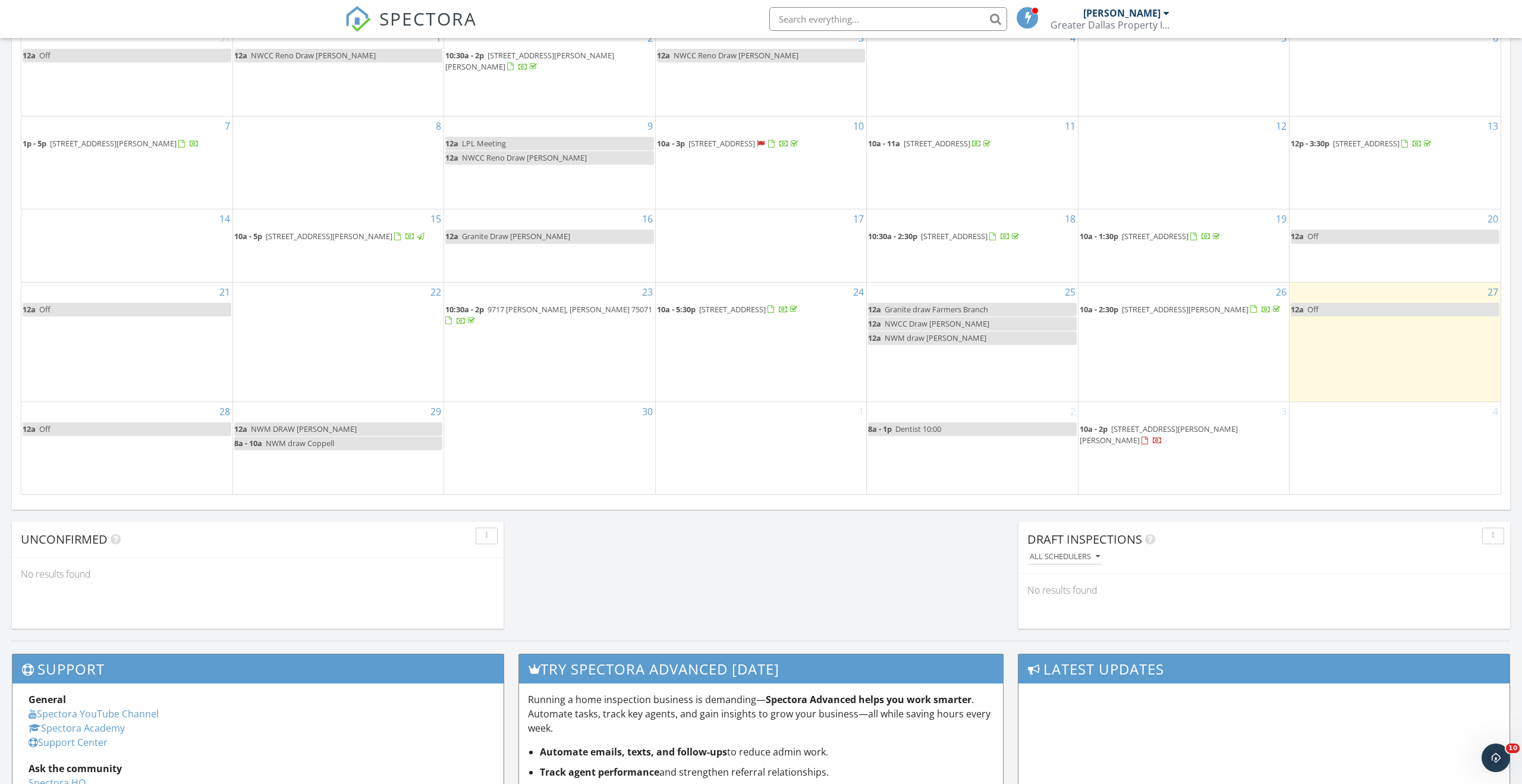
scroll to position [606, 0]
